Goal: Unclear

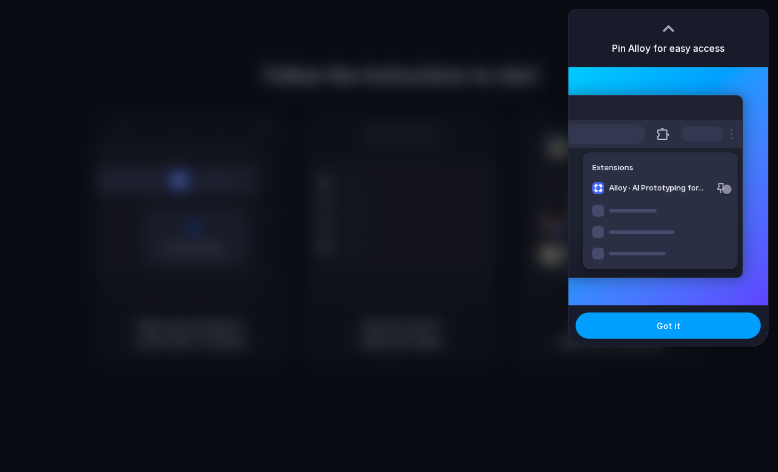
click at [687, 329] on button "Got it" at bounding box center [668, 325] width 185 height 26
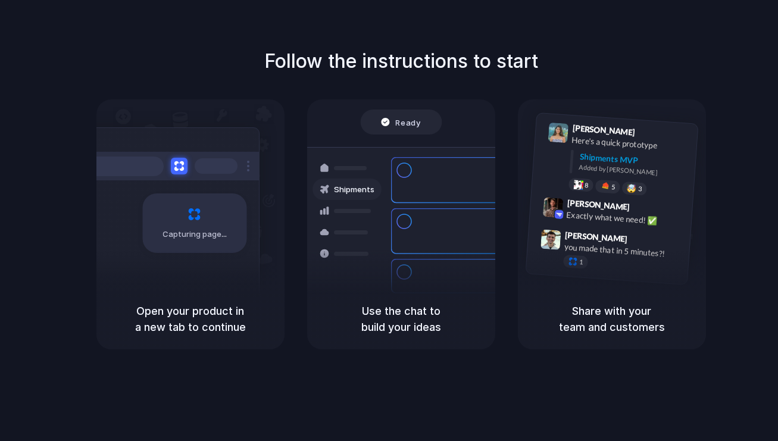
click at [397, 126] on span "Ready" at bounding box center [407, 122] width 25 height 12
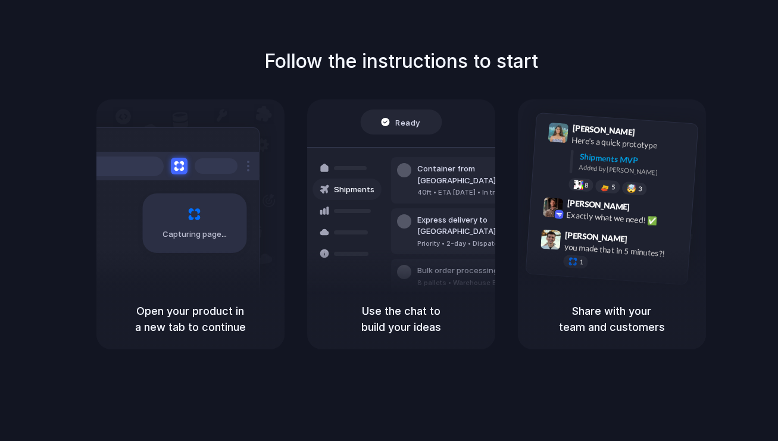
click at [420, 165] on div "Container from [GEOGRAPHIC_DATA]" at bounding box center [481, 174] width 129 height 23
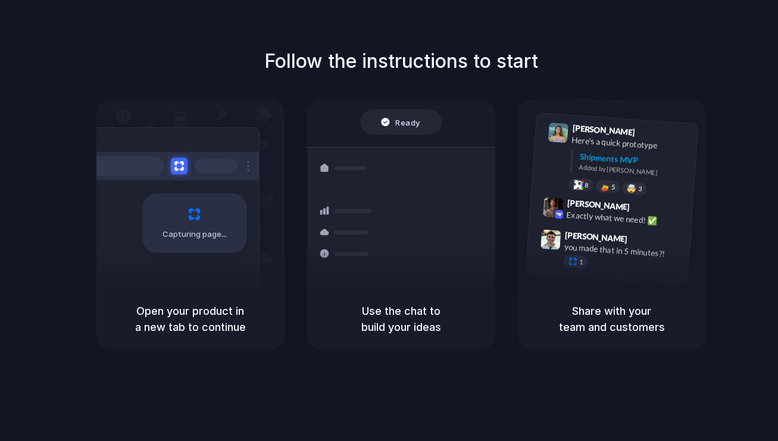
click at [414, 122] on span "Ready" at bounding box center [407, 122] width 25 height 12
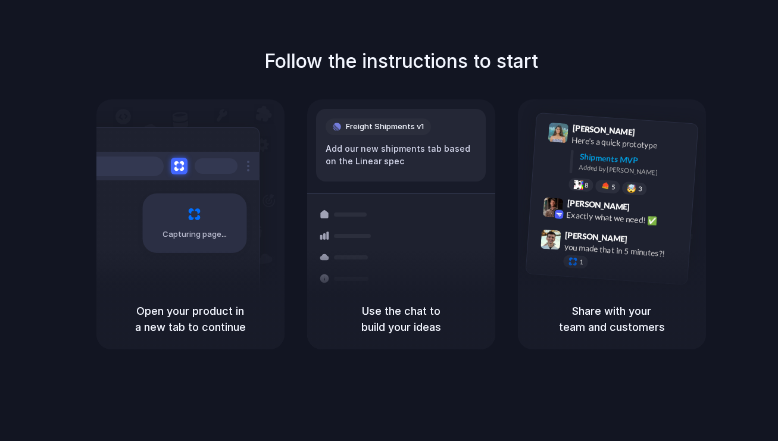
click at [389, 221] on div at bounding box center [389, 221] width 0 height 0
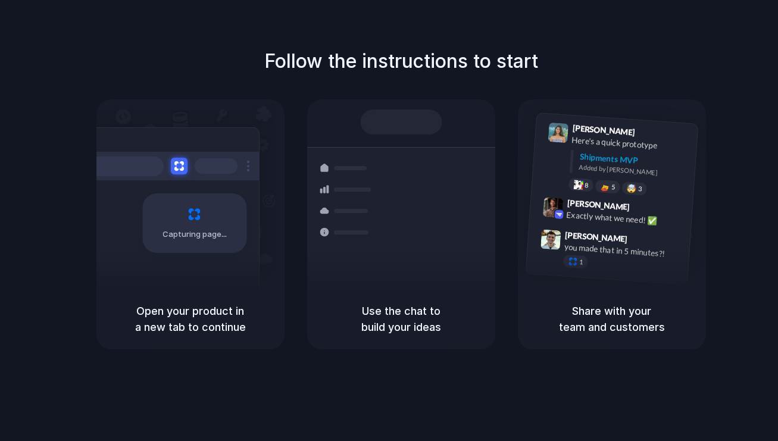
click at [389, 221] on div at bounding box center [389, 221] width 0 height 0
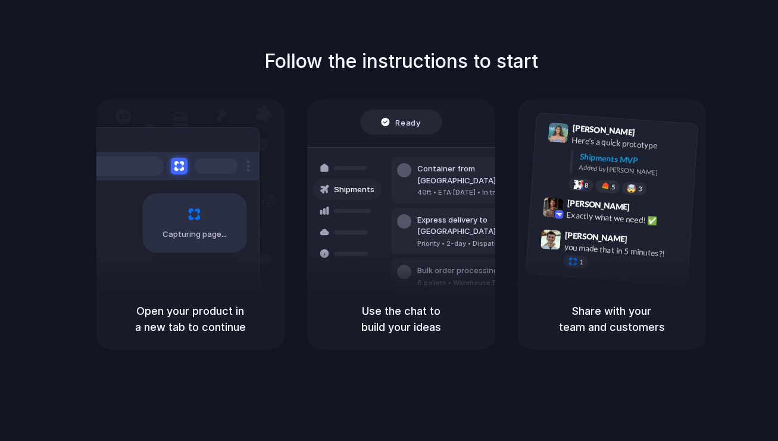
click at [389, 221] on div at bounding box center [389, 221] width 0 height 0
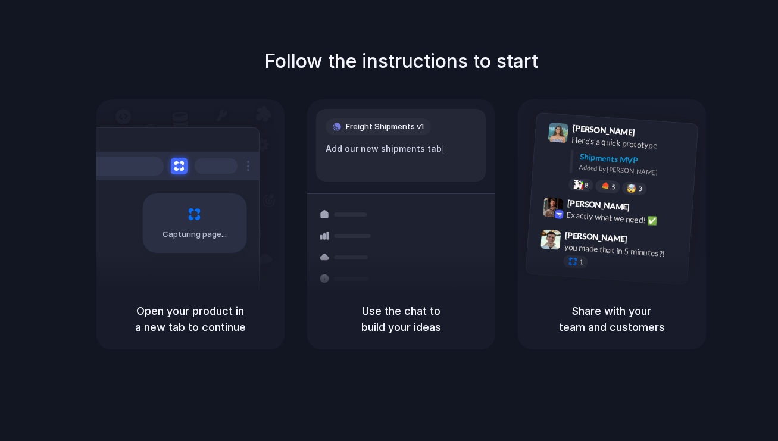
click at [389, 221] on div at bounding box center [389, 221] width 0 height 0
